Goal: Information Seeking & Learning: Find specific fact

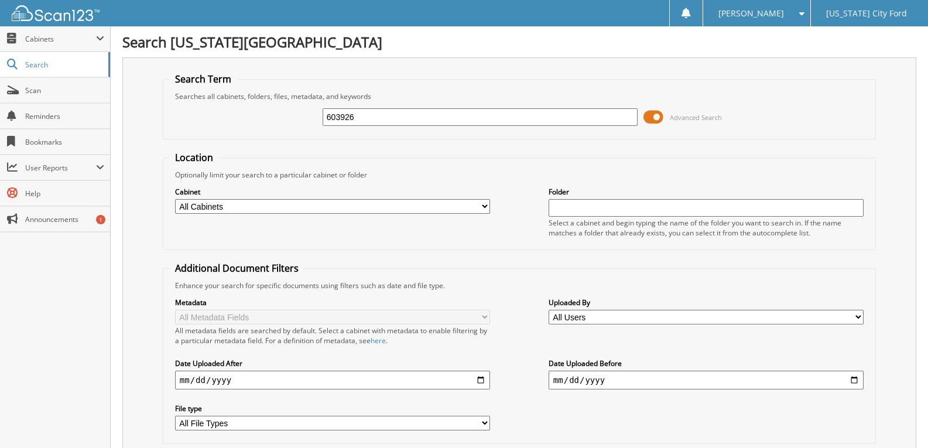
type input "603926"
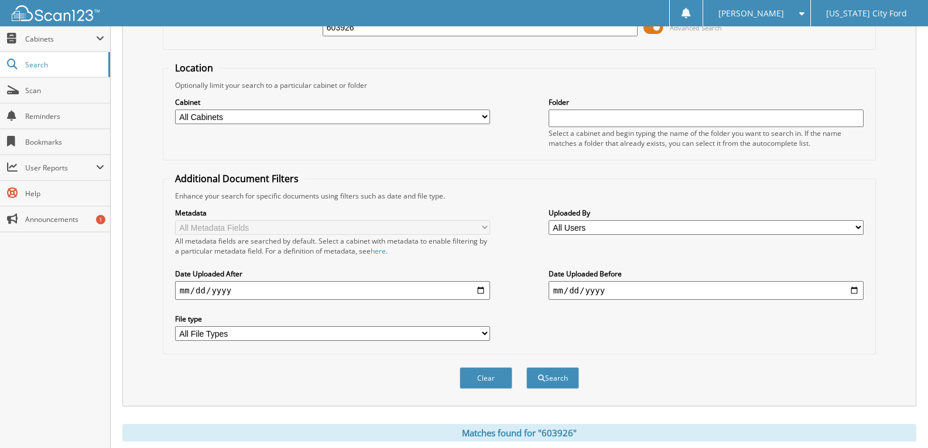
scroll to position [252, 0]
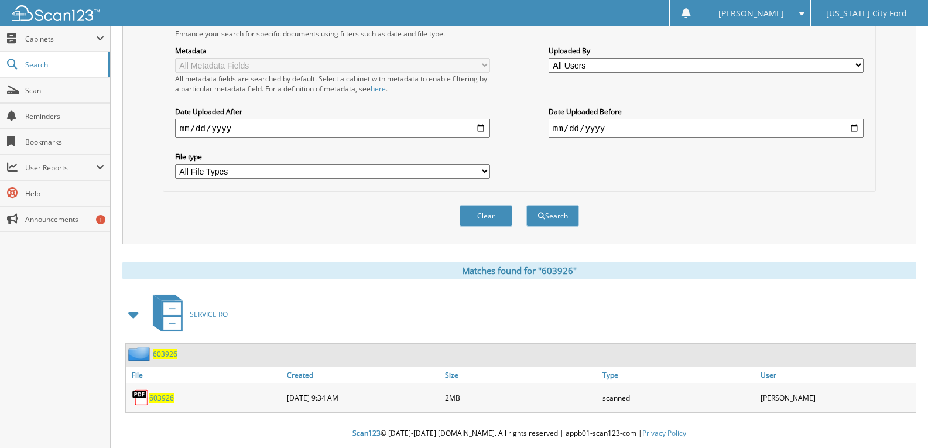
click at [162, 403] on div "603926" at bounding box center [205, 397] width 158 height 23
click at [167, 390] on div "603926" at bounding box center [205, 397] width 158 height 23
click at [161, 399] on span "603926" at bounding box center [161, 398] width 25 height 10
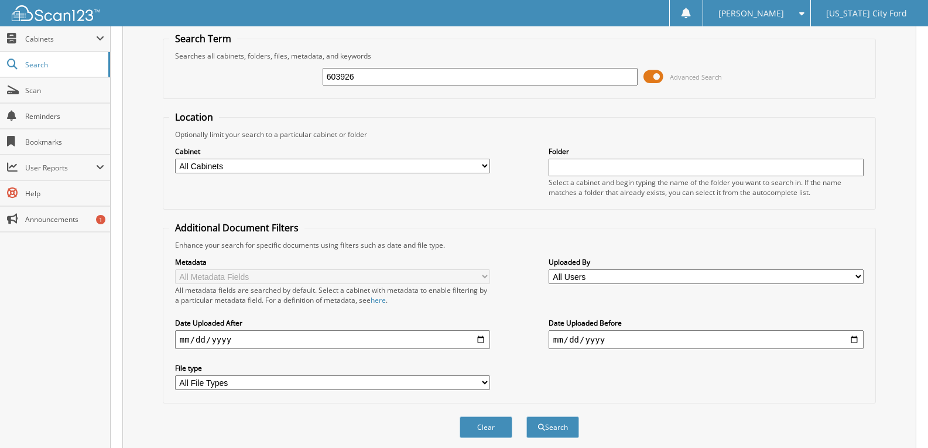
scroll to position [18, 0]
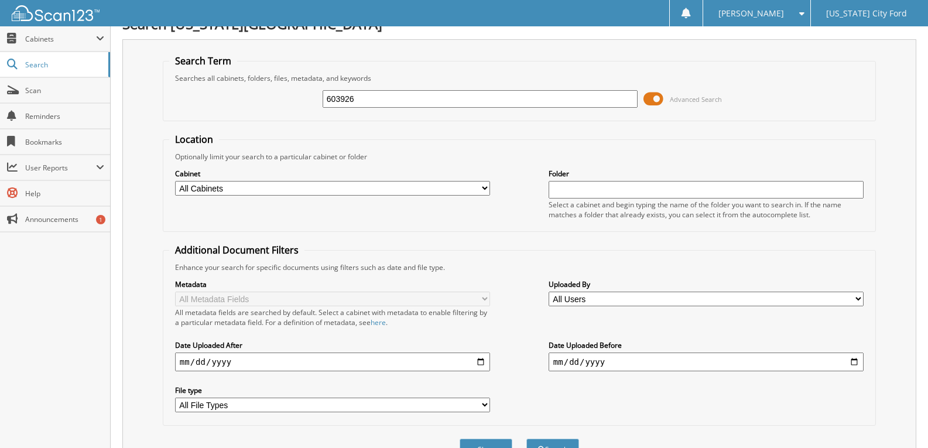
drag, startPoint x: 466, startPoint y: 104, endPoint x: -26, endPoint y: 102, distance: 492.4
click at [0, 102] on html "[PERSON_NAME] Settings Logout [US_STATE][GEOGRAPHIC_DATA] Close Cabinets My Com…" at bounding box center [464, 332] width 928 height 700
type input "603192"
click at [526, 438] on button "Search" at bounding box center [552, 449] width 53 height 22
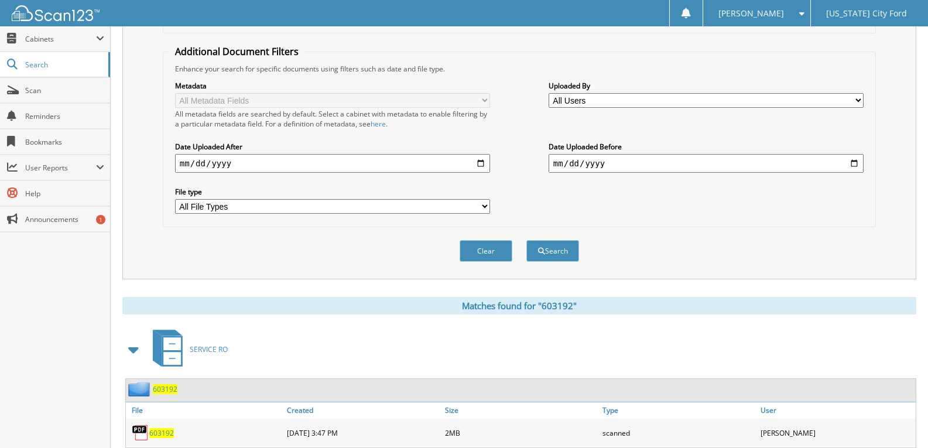
scroll to position [234, 0]
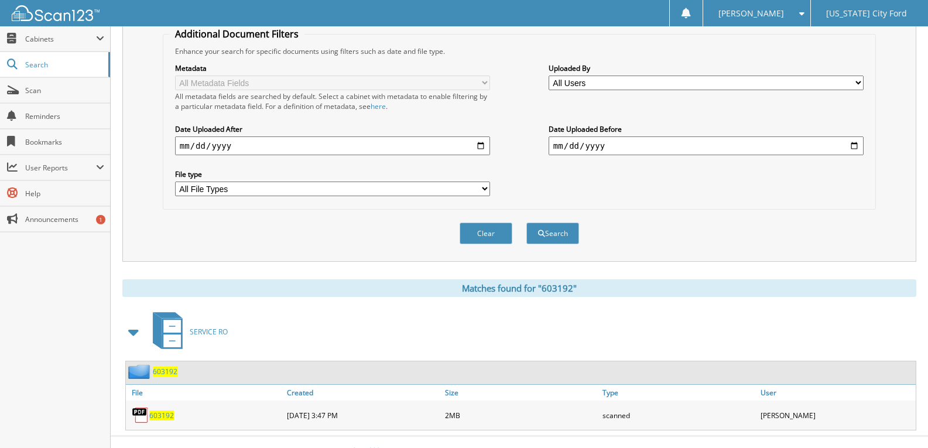
click at [169, 414] on span "603192" at bounding box center [161, 415] width 25 height 10
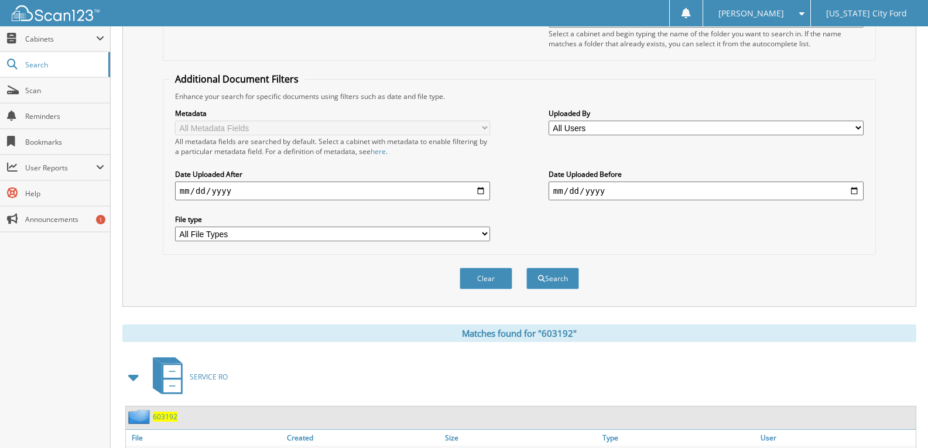
scroll to position [0, 0]
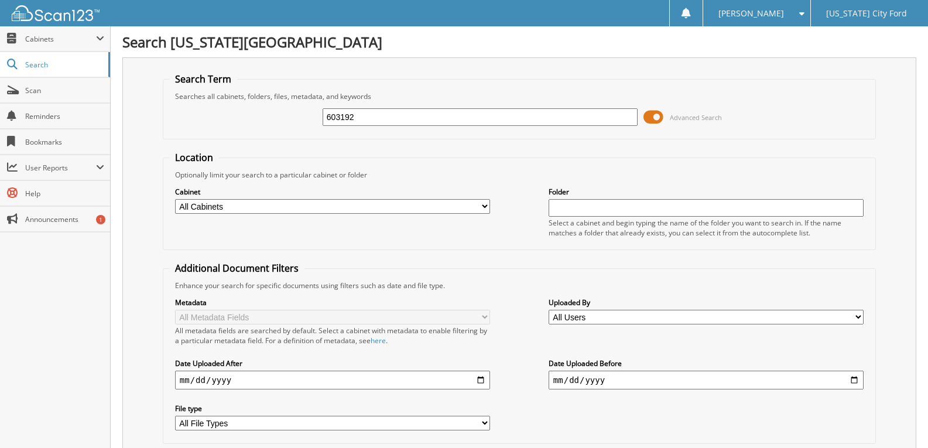
drag, startPoint x: 470, startPoint y: 113, endPoint x: 181, endPoint y: 124, distance: 288.8
click at [254, 119] on div "603192 Advanced Search" at bounding box center [519, 117] width 700 height 32
type input "602743"
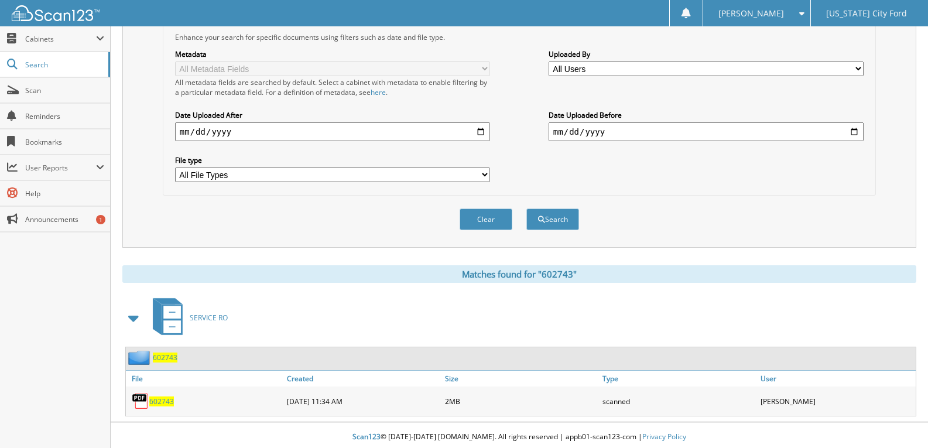
scroll to position [252, 0]
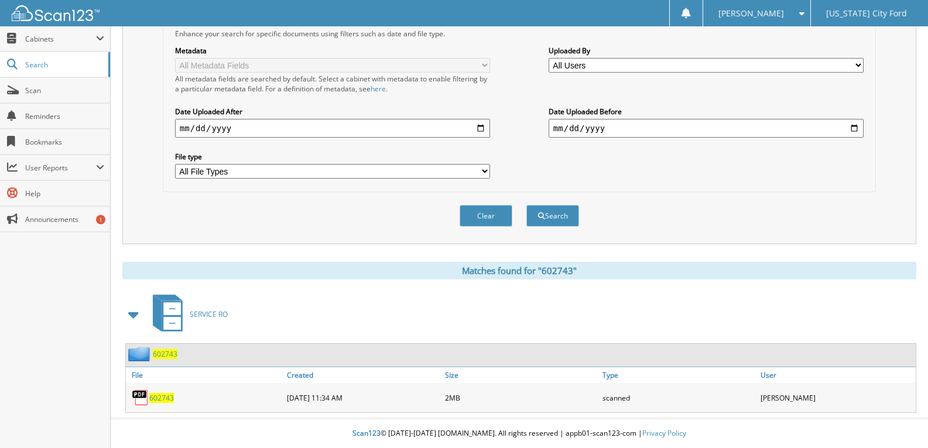
click at [157, 399] on span "602743" at bounding box center [161, 398] width 25 height 10
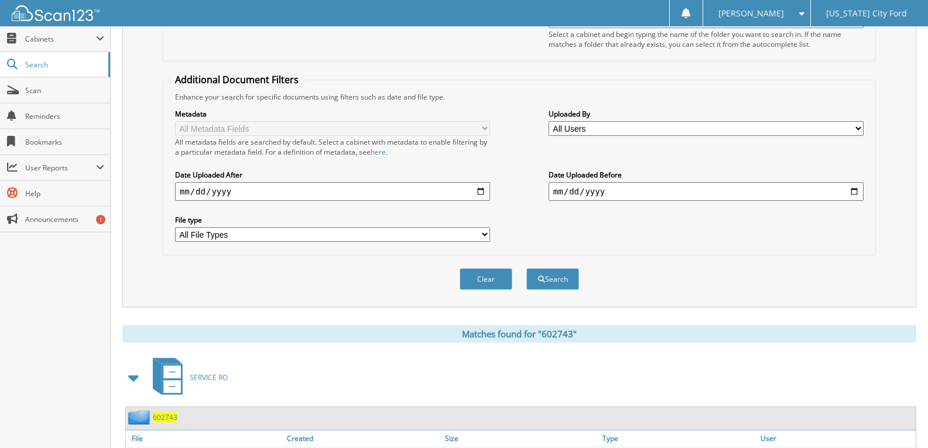
scroll to position [77, 0]
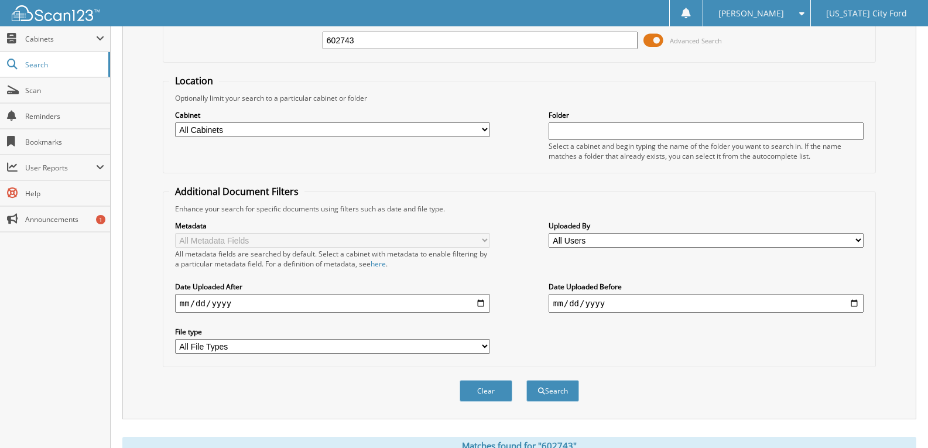
drag, startPoint x: 455, startPoint y: 38, endPoint x: -85, endPoint y: 86, distance: 542.5
click at [0, 86] on html "erin h. Settings Logout Michigan City Ford Close Cabinets My Company Email Addr…" at bounding box center [464, 273] width 928 height 700
type input "602771"
click at [526, 380] on button "Search" at bounding box center [552, 391] width 53 height 22
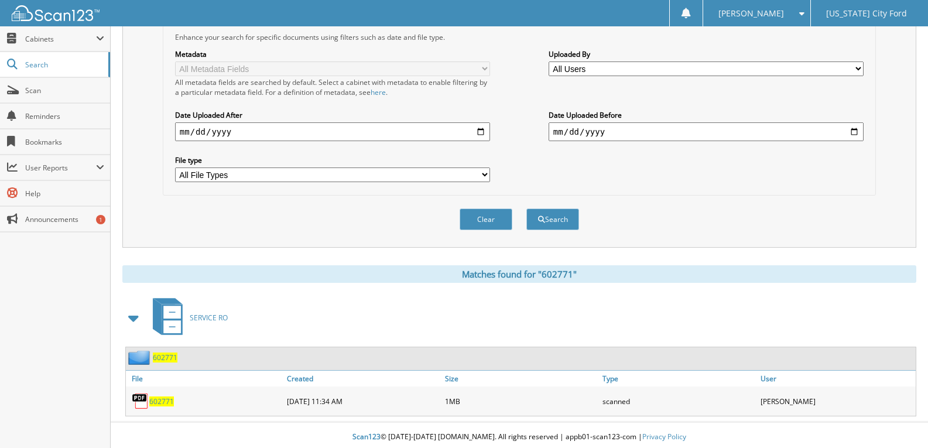
scroll to position [252, 0]
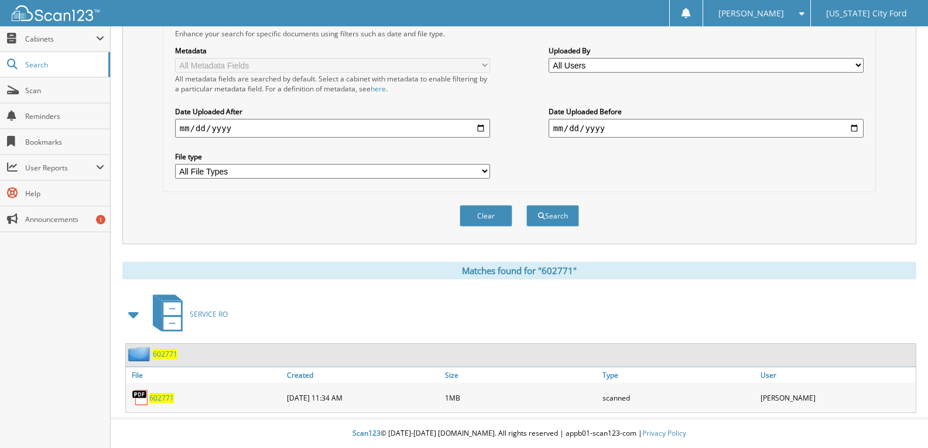
click at [166, 396] on span "602771" at bounding box center [161, 398] width 25 height 10
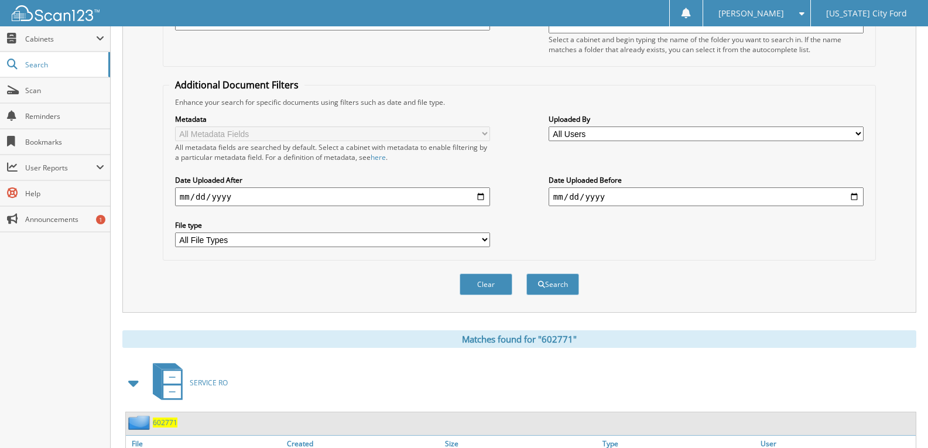
scroll to position [18, 0]
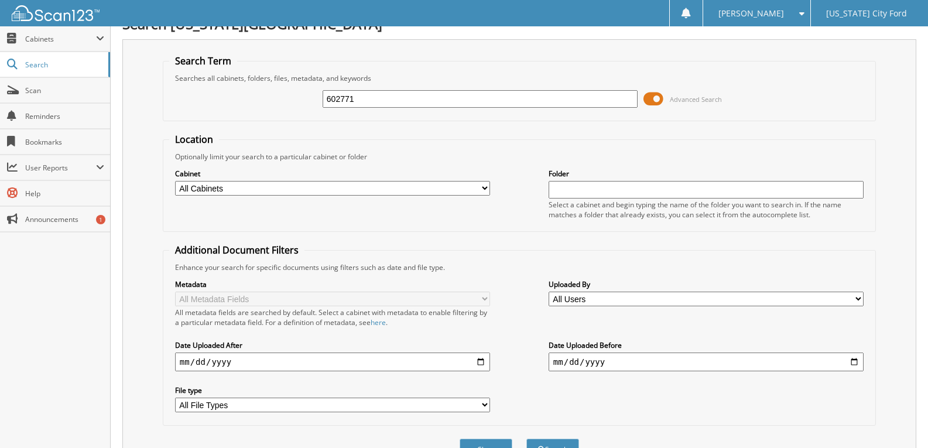
drag, startPoint x: 358, startPoint y: 96, endPoint x: -172, endPoint y: 85, distance: 529.9
click at [0, 85] on html "[PERSON_NAME] Settings Logout [US_STATE][GEOGRAPHIC_DATA] Close Cabinets My Com…" at bounding box center [464, 332] width 928 height 700
type input "604080"
click at [526, 438] on button "Search" at bounding box center [552, 449] width 53 height 22
